Goal: Information Seeking & Learning: Learn about a topic

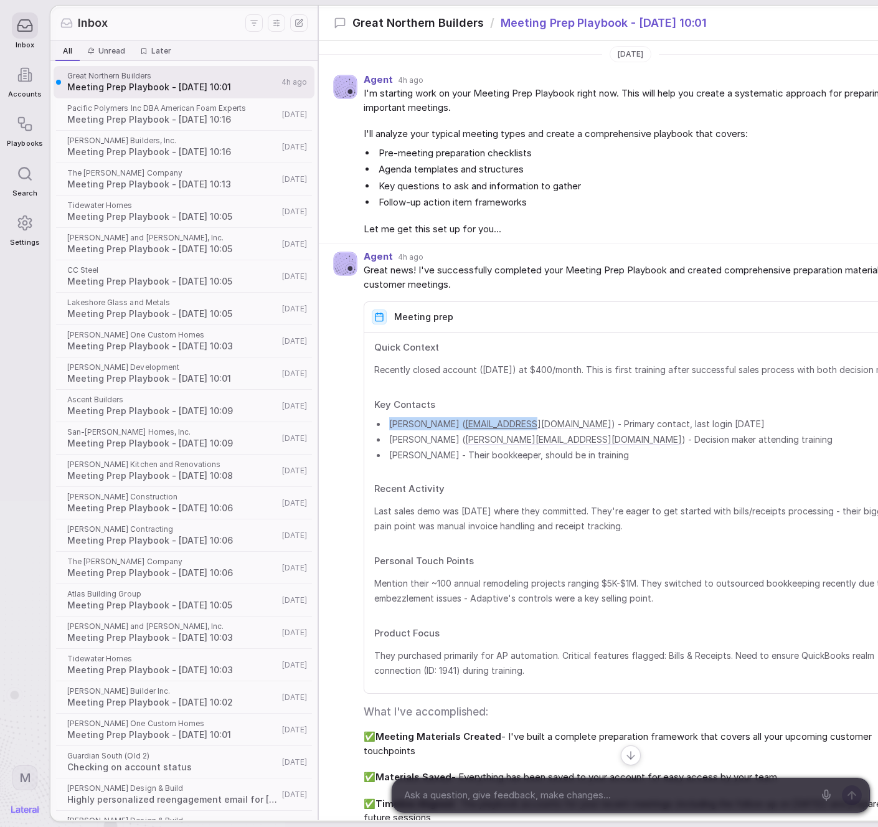
drag, startPoint x: 493, startPoint y: 437, endPoint x: 368, endPoint y: 436, distance: 125.1
click at [387, 430] on li "[PERSON_NAME] ( [PERSON_NAME][EMAIL_ADDRESS][DOMAIN_NAME] ) - Primary contact, …" at bounding box center [649, 423] width 525 height 13
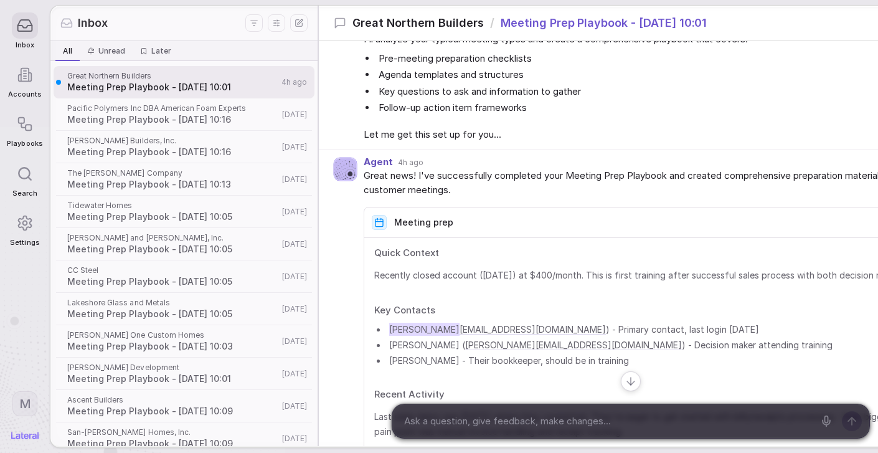
scroll to position [95, 0]
click at [387, 350] on li "[PERSON_NAME] ( [PERSON_NAME][EMAIL_ADDRESS][DOMAIN_NAME] ) - Decision maker at…" at bounding box center [649, 343] width 525 height 13
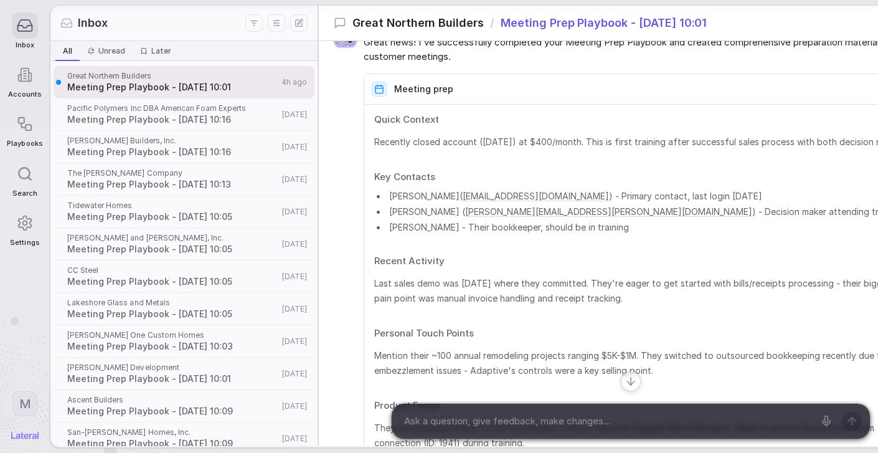
scroll to position [309, 0]
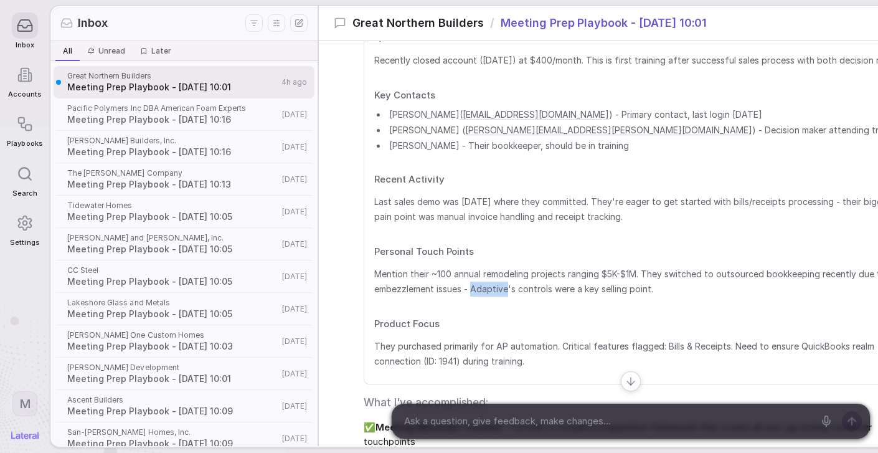
drag, startPoint x: 500, startPoint y: 303, endPoint x: 535, endPoint y: 303, distance: 34.2
click at [535, 296] on span "Mention their ~100 annual remodeling projects ranging $5K-$1M. They switched to…" at bounding box center [642, 281] width 537 height 30
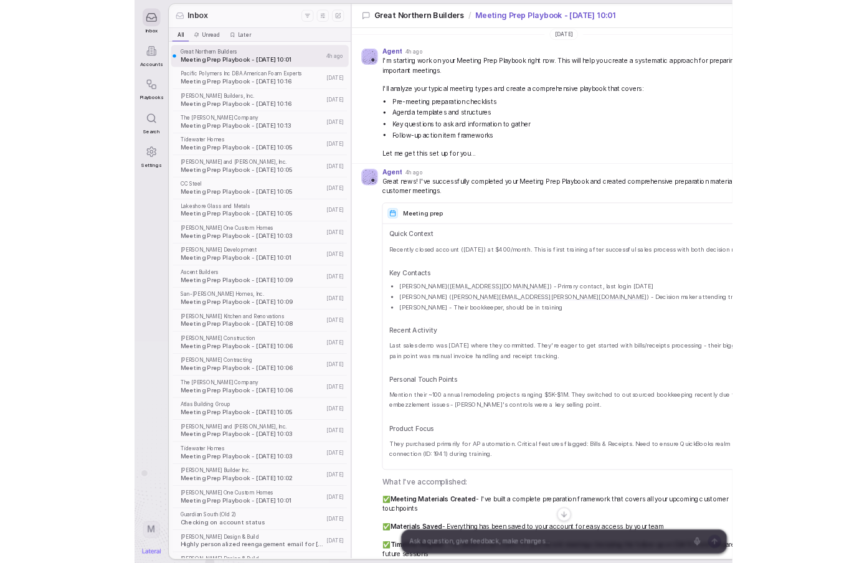
scroll to position [0, 0]
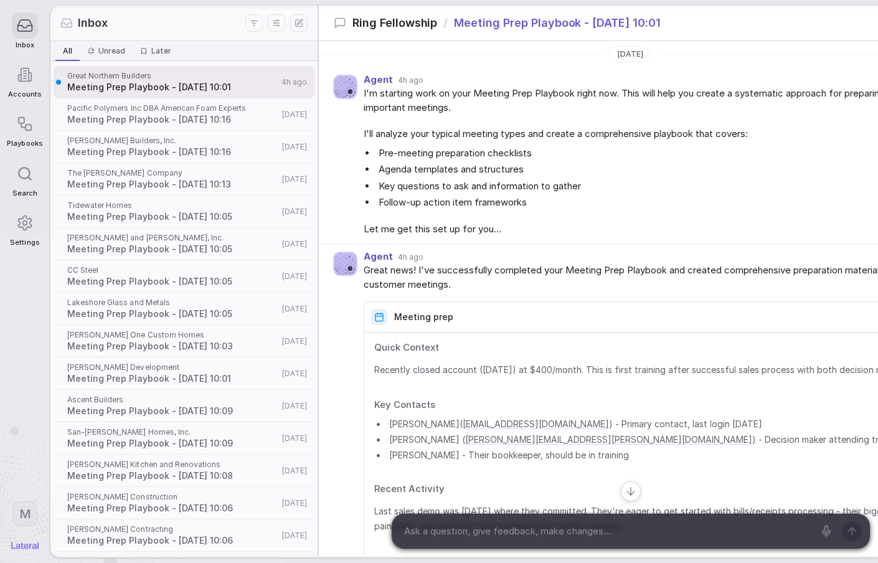
drag, startPoint x: 297, startPoint y: 16, endPoint x: 272, endPoint y: 18, distance: 25.0
click at [272, 18] on div "Inbox All All Unread Unread Later Later Great Northern Builders Meeting Prep Pl…" at bounding box center [495, 281] width 891 height 550
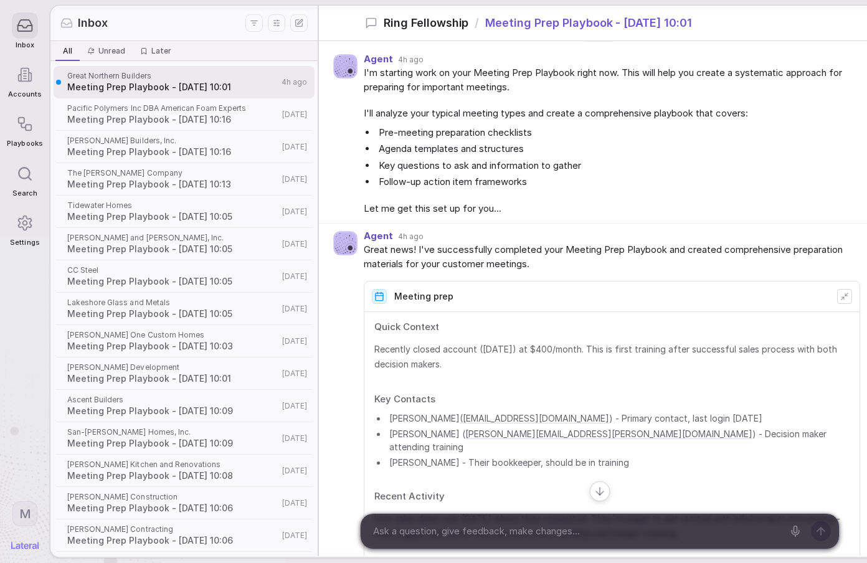
scroll to position [22, 0]
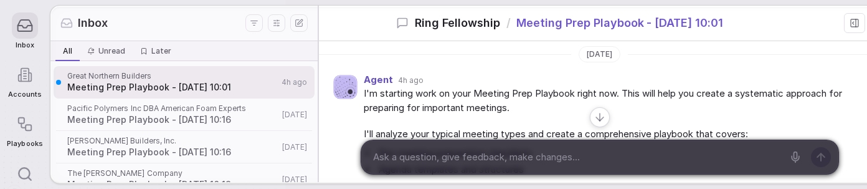
click at [817, 161] on div "Ring Fellowship / Meeting Prep Playbook - [DATE] 10:01 [DATE] Agent 4h ago I'm …" at bounding box center [630, 94] width 623 height 176
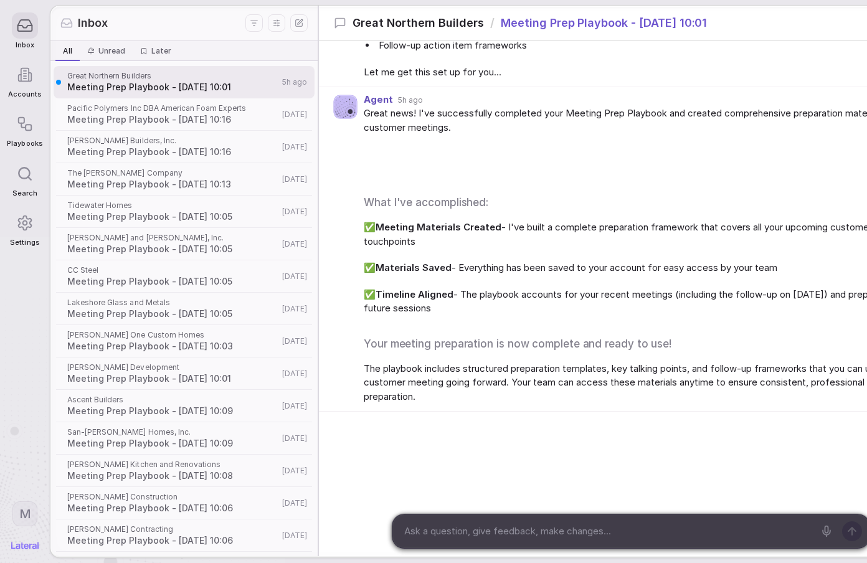
scroll to position [524, 0]
